Goal: Understand process/instructions

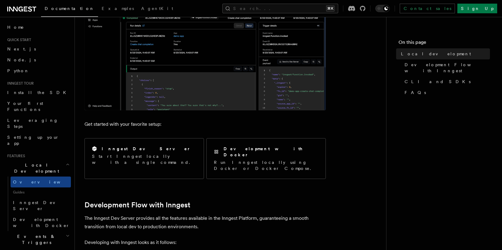
scroll to position [236, 0]
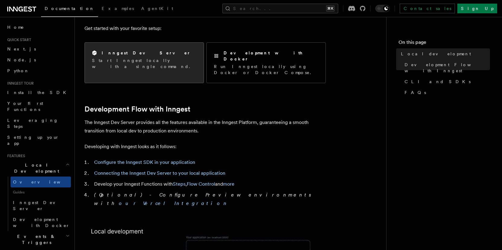
click at [161, 56] on div "Inngest Dev Server Start Inngest locally with a single command." at bounding box center [144, 60] width 104 height 20
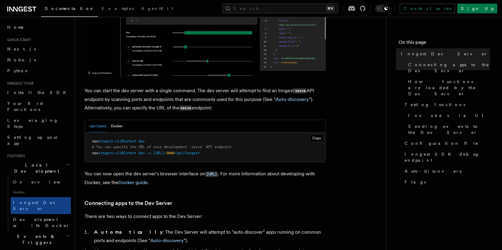
scroll to position [187, 0]
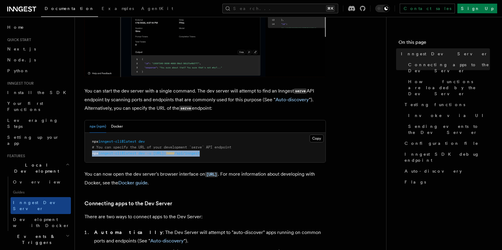
drag, startPoint x: 93, startPoint y: 154, endPoint x: 228, endPoint y: 153, distance: 135.8
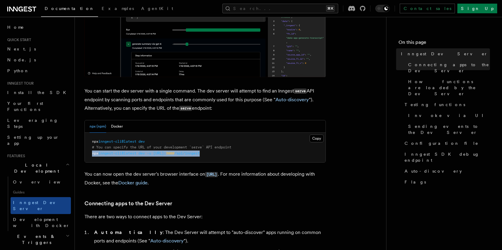
click at [200, 153] on span "npx inngest-cli@latest dev -u http://localhost: 3000 /api/inngest" at bounding box center [146, 153] width 108 height 4
copy span "npx inngest-cli@latest dev -u http://localhost: 3000 /api/inngest"
